Goal: Task Accomplishment & Management: Manage account settings

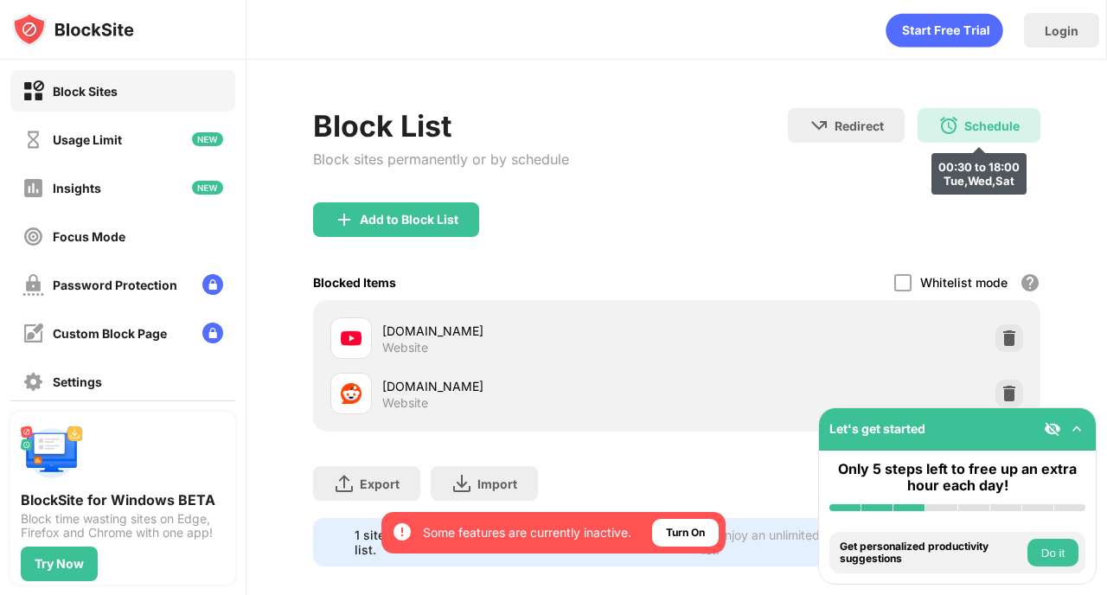
click at [980, 140] on div "Schedule 00:30 to 18:00 Tue,Wed,Sat" at bounding box center [978, 125] width 123 height 35
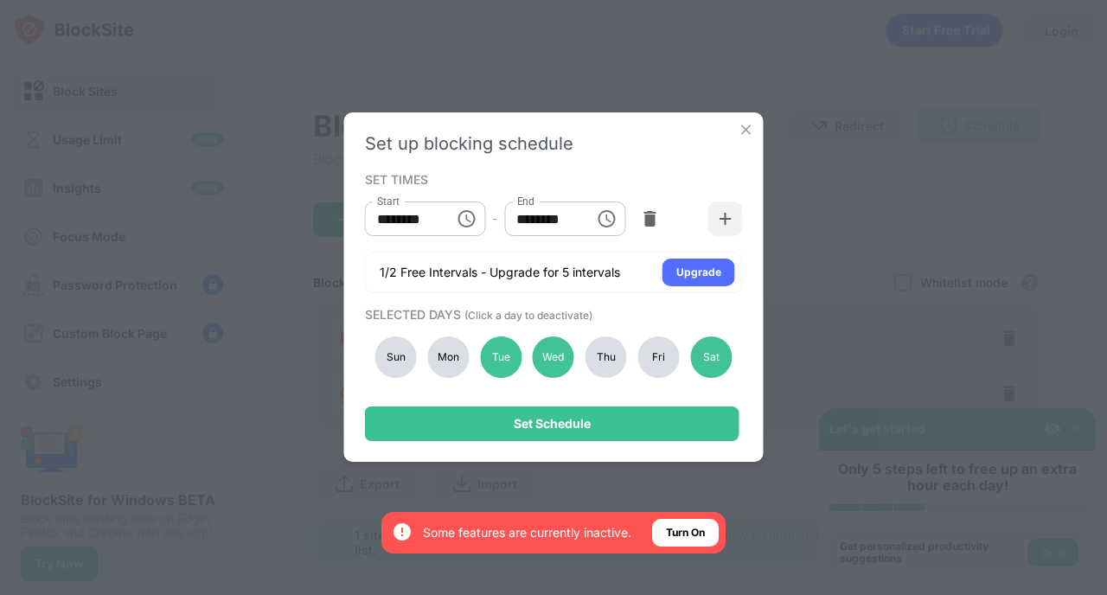
click at [394, 364] on div "Sun" at bounding box center [396, 357] width 42 height 42
click at [422, 364] on div "Sun Mon Tue Wed Thu Fri Sat" at bounding box center [554, 357] width 378 height 71
click at [431, 364] on div "Mon" at bounding box center [448, 357] width 42 height 42
click at [615, 364] on div "Thu" at bounding box center [606, 357] width 42 height 42
click at [648, 364] on div "Fri" at bounding box center [659, 357] width 42 height 42
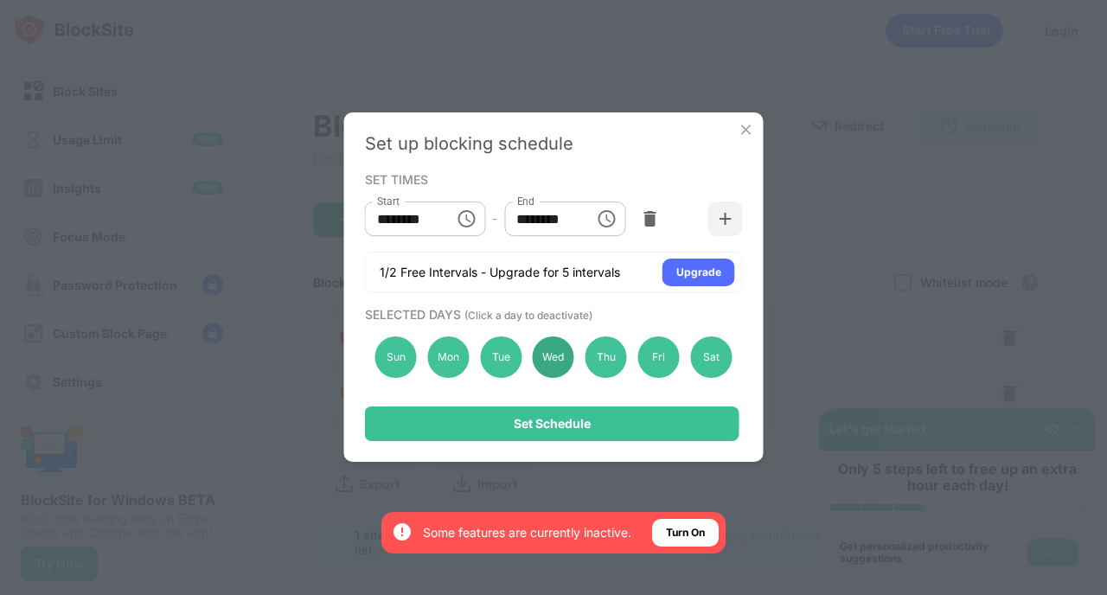
click at [568, 364] on div "Wed" at bounding box center [554, 357] width 42 height 42
click at [549, 367] on div "Wed" at bounding box center [554, 357] width 42 height 42
click at [498, 367] on div "Tue" at bounding box center [501, 357] width 42 height 42
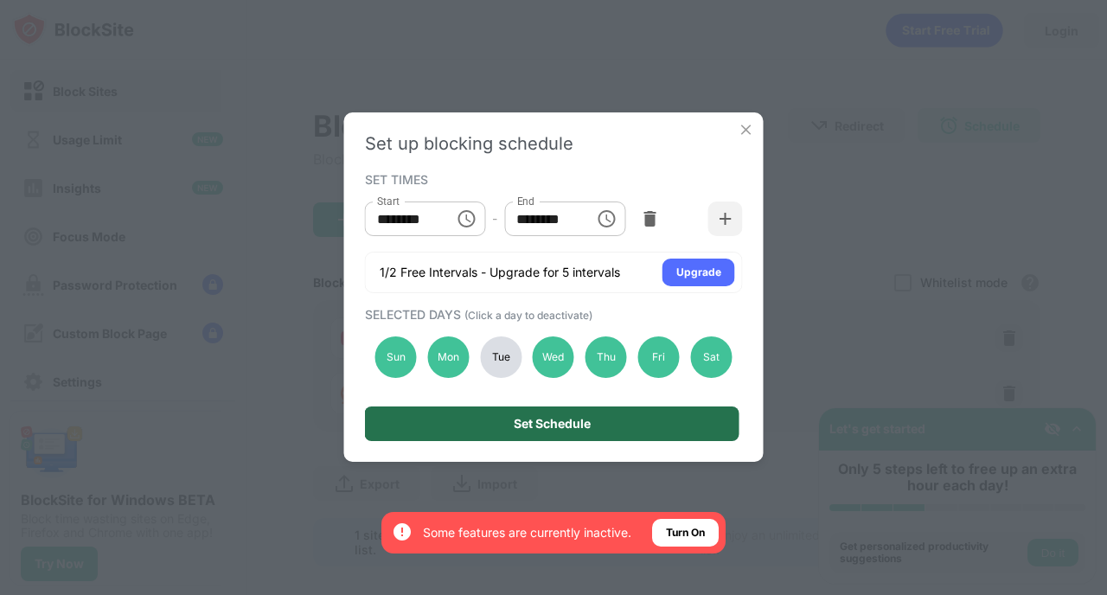
click at [520, 430] on div "Set Schedule" at bounding box center [552, 424] width 77 height 14
